Goal: Find specific page/section: Find specific page/section

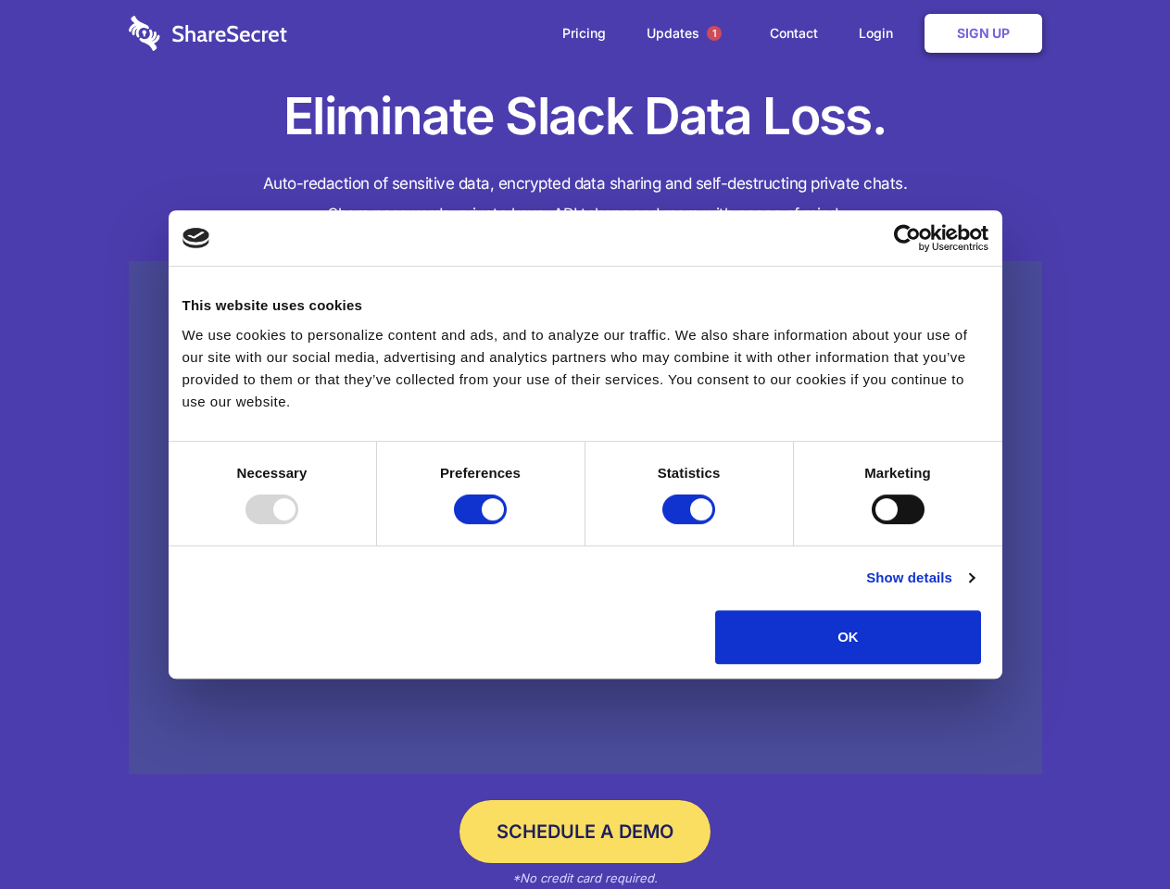
click at [298, 524] on div at bounding box center [271, 510] width 53 height 30
click at [507, 524] on input "Preferences" at bounding box center [480, 510] width 53 height 30
checkbox input "false"
click at [691, 524] on input "Statistics" at bounding box center [688, 510] width 53 height 30
checkbox input "false"
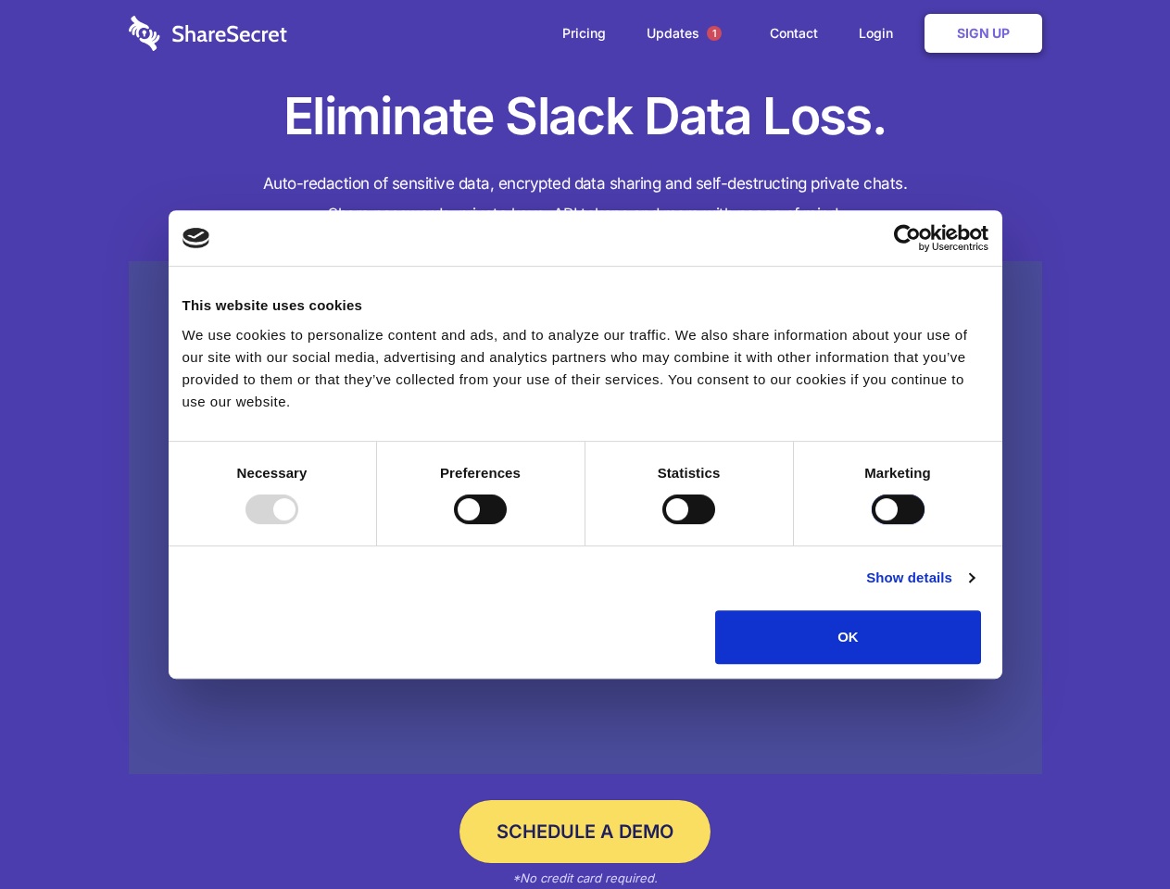
click at [872, 524] on input "Marketing" at bounding box center [898, 510] width 53 height 30
checkbox input "true"
click at [973, 589] on link "Show details" at bounding box center [919, 578] width 107 height 22
click at [0, 0] on li "Necessary 7 Necessary cookies help make a website usable by enabling basic func…" at bounding box center [0, 0] width 0 height 0
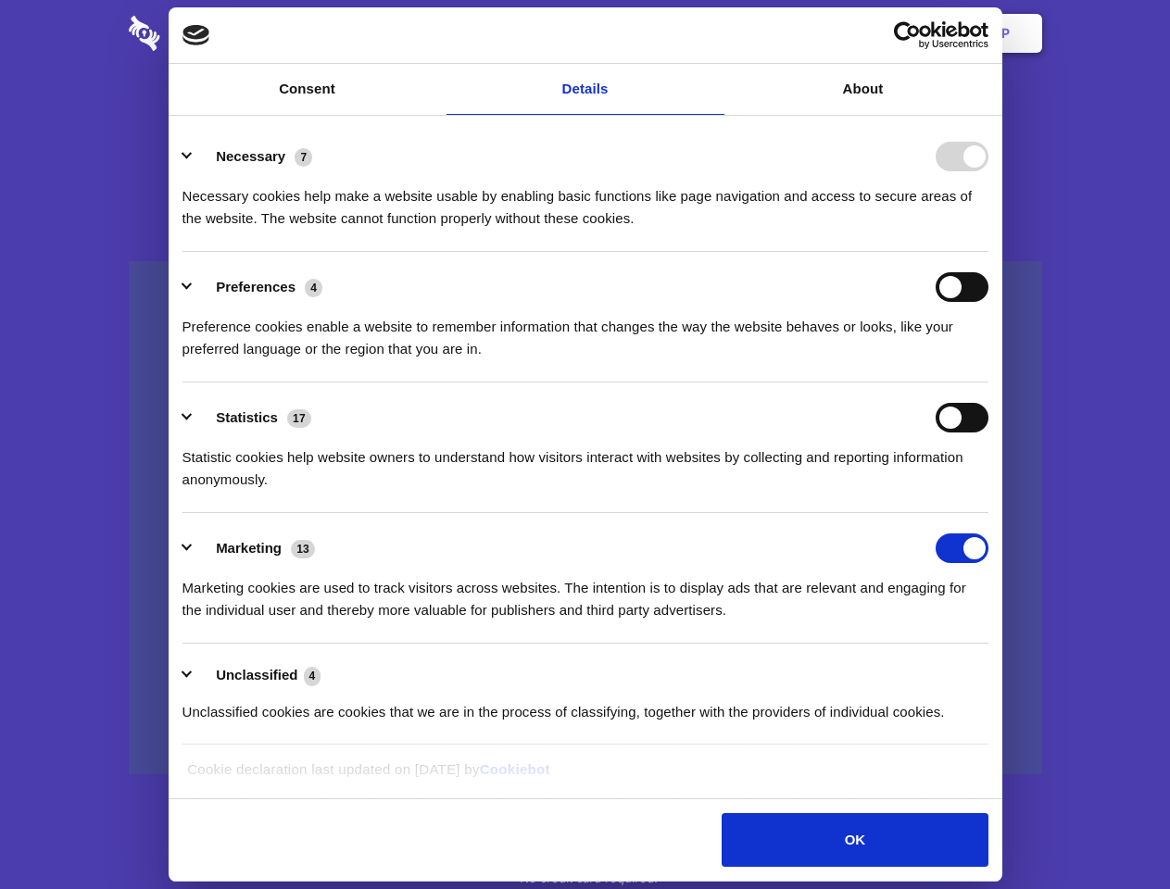
click at [713, 33] on span "1" at bounding box center [714, 33] width 15 height 15
